Goal: Task Accomplishment & Management: Manage account settings

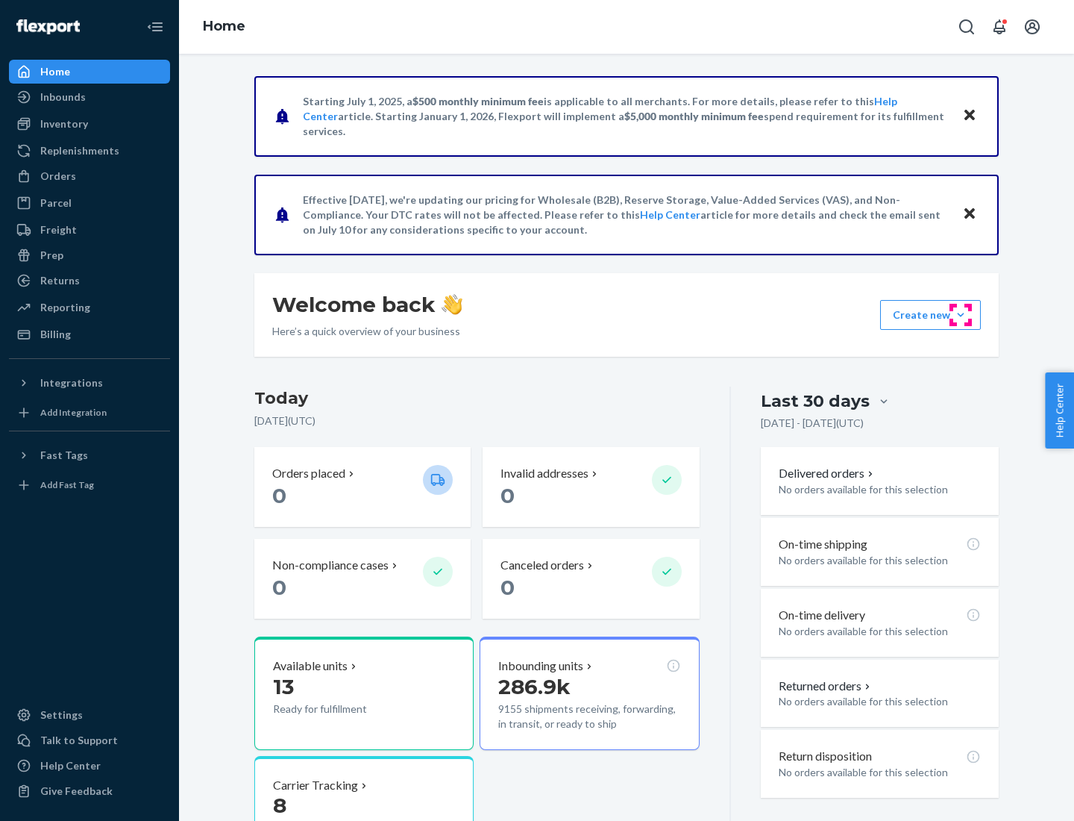
click at [961, 315] on button "Create new Create new inbound Create new order Create new product" at bounding box center [930, 315] width 101 height 30
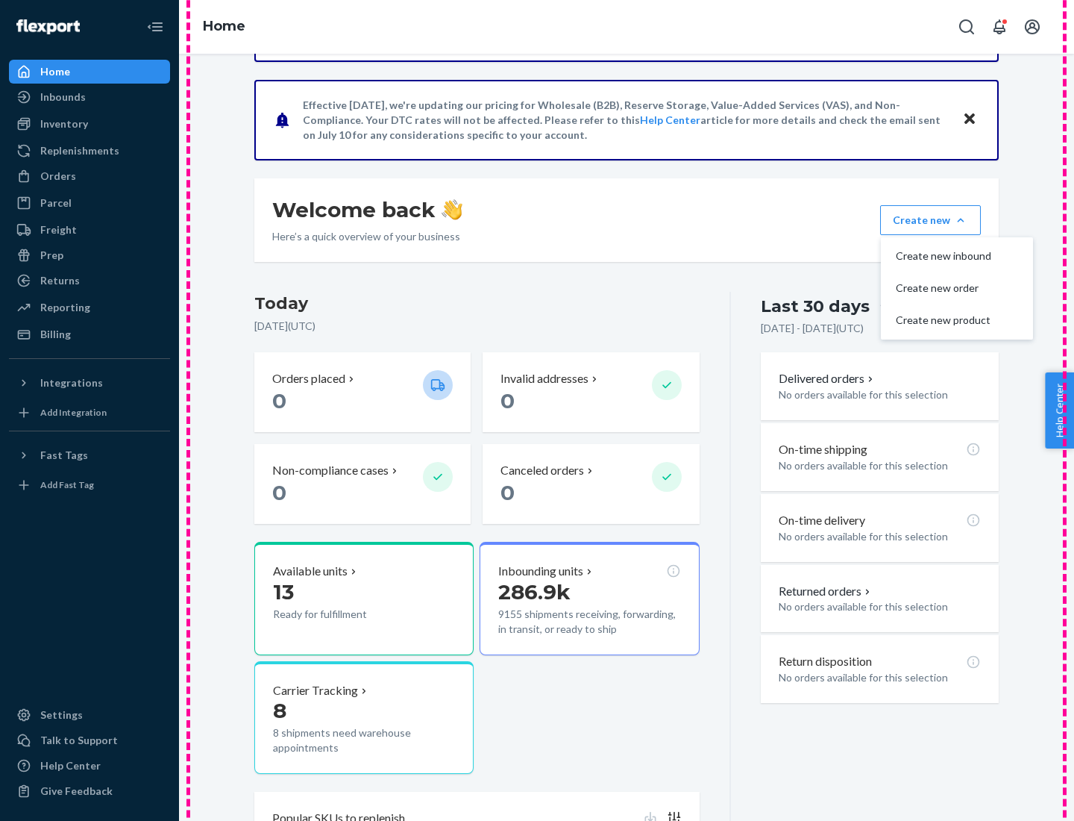
click at [627, 410] on p "0" at bounding box center [570, 400] width 139 height 27
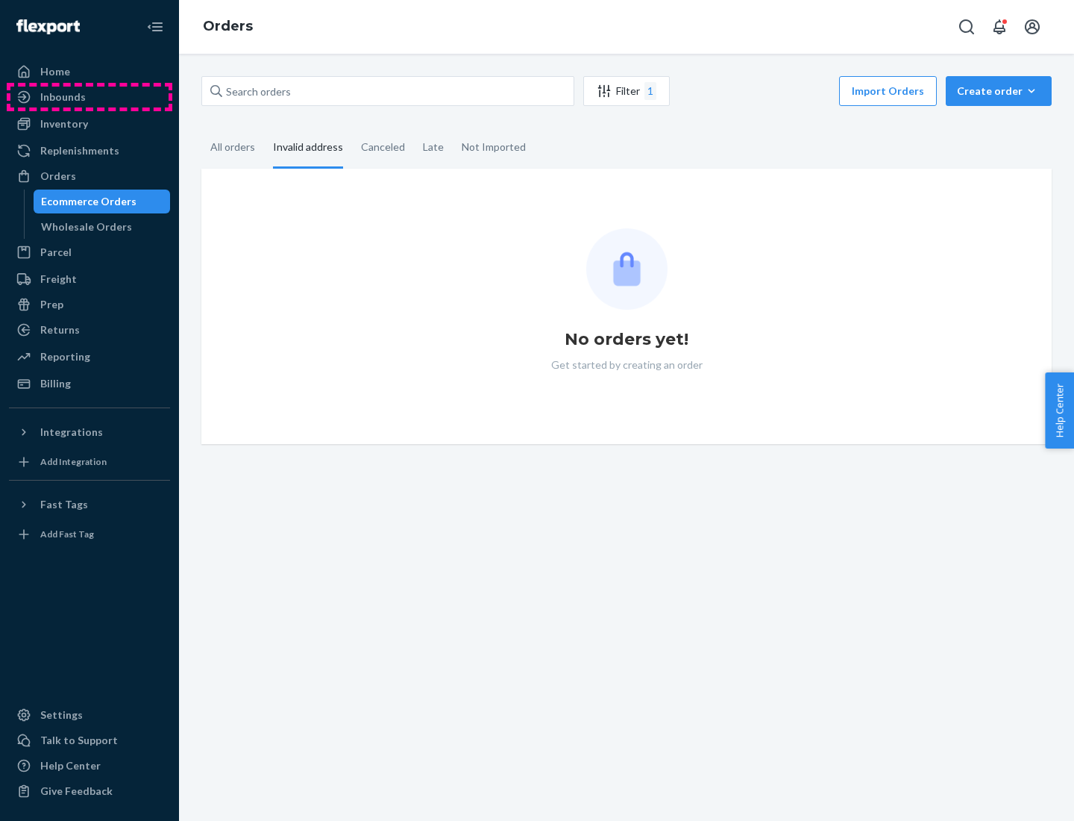
click at [90, 97] on div "Inbounds" at bounding box center [89, 97] width 158 height 21
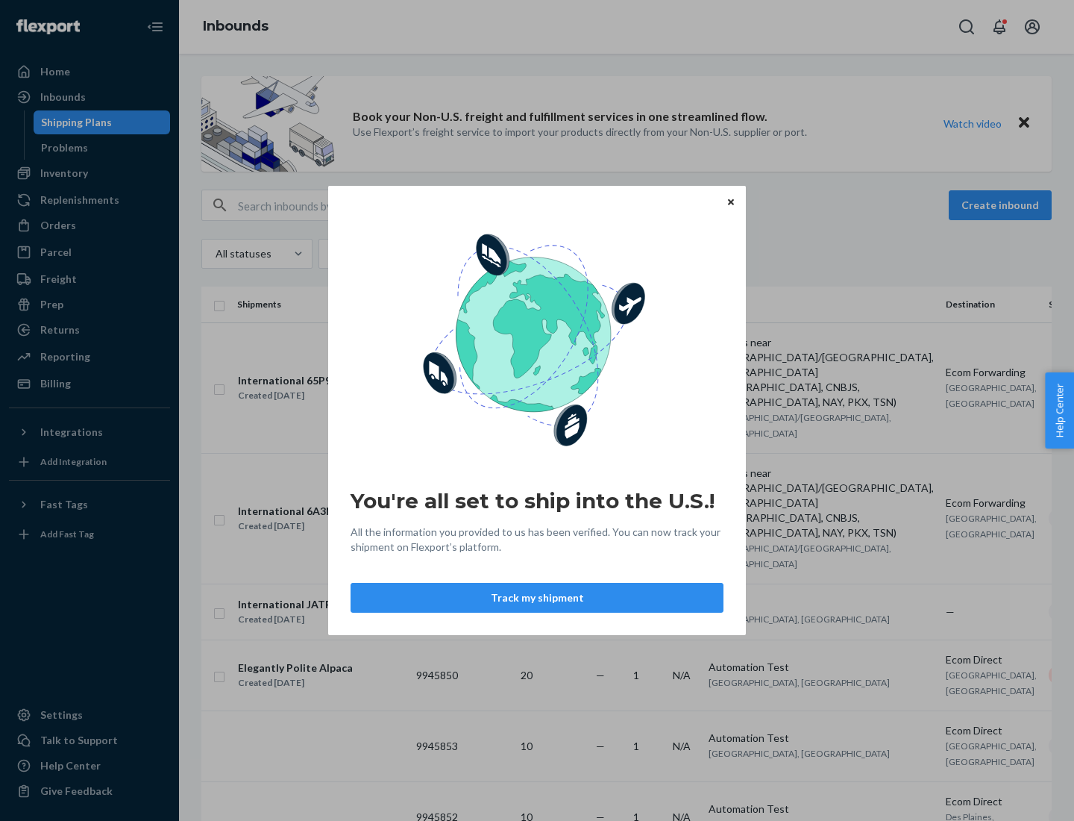
click at [1003, 205] on div "You're all set to ship into the U.S.! All the information you provided to us ha…" at bounding box center [537, 410] width 1074 height 821
